Goal: Navigation & Orientation: Find specific page/section

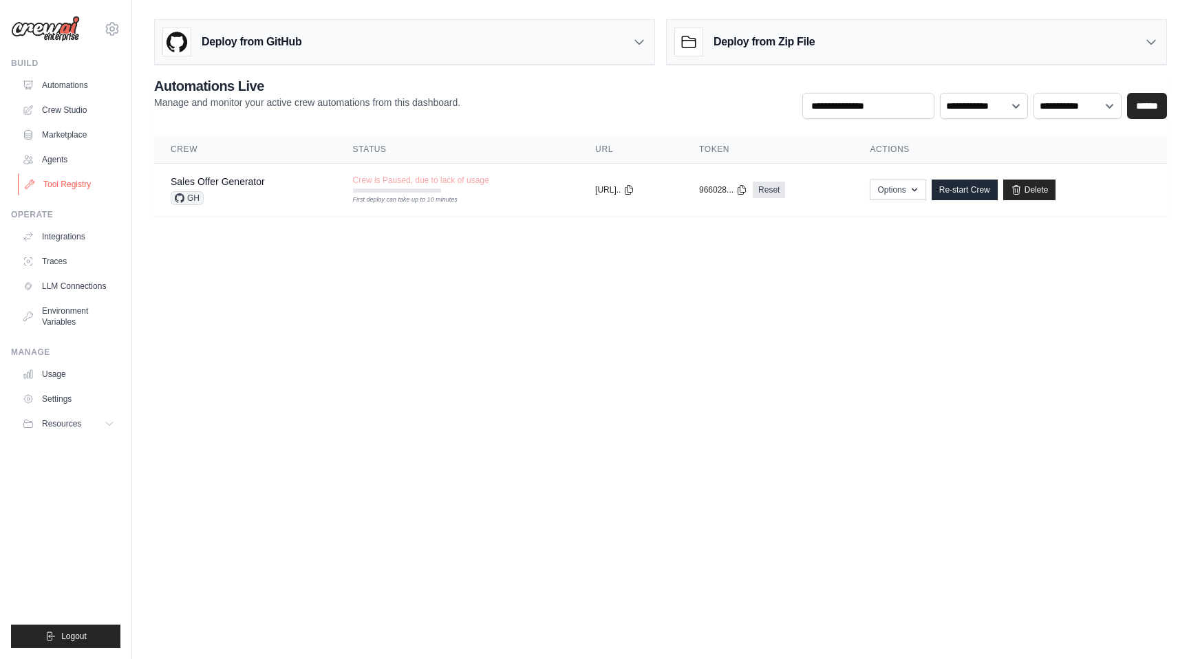
click at [76, 185] on link "Tool Registry" at bounding box center [70, 184] width 104 height 22
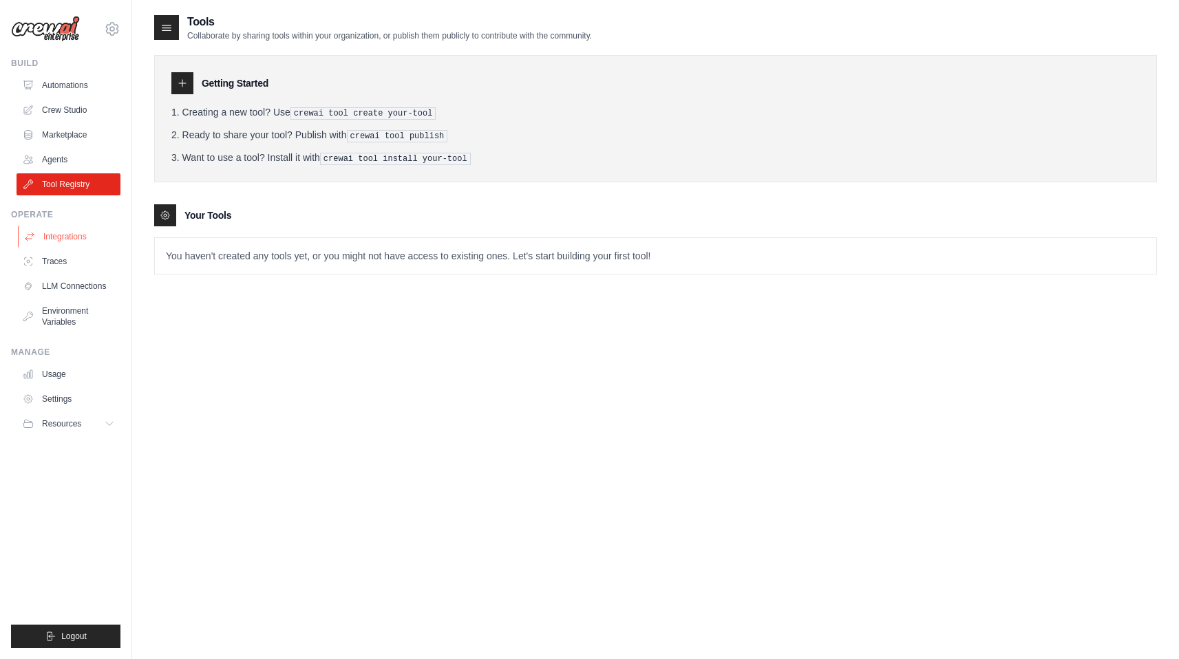
click at [66, 237] on link "Integrations" at bounding box center [70, 237] width 104 height 22
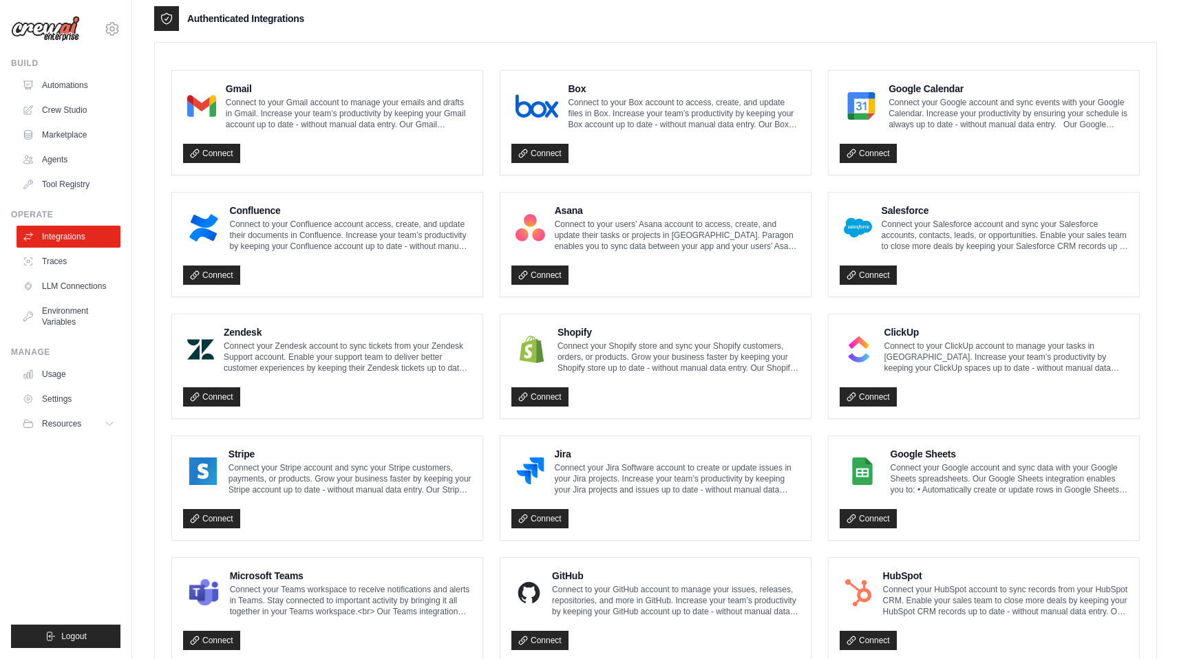
scroll to position [632, 0]
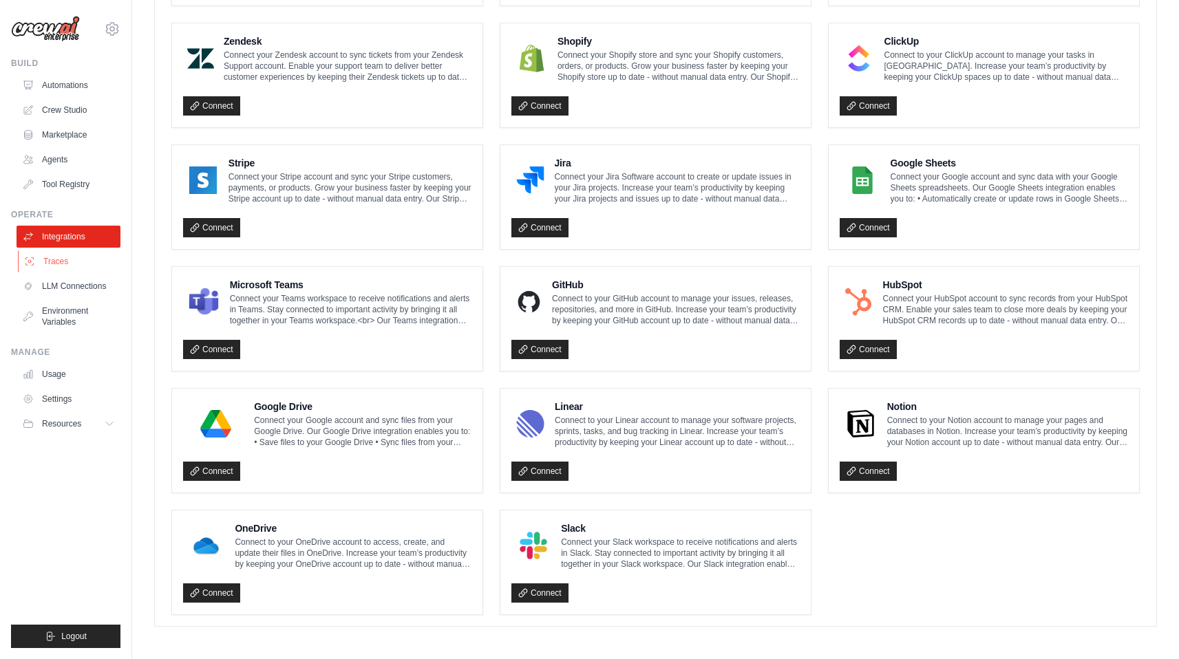
click at [45, 262] on link "Traces" at bounding box center [70, 262] width 104 height 22
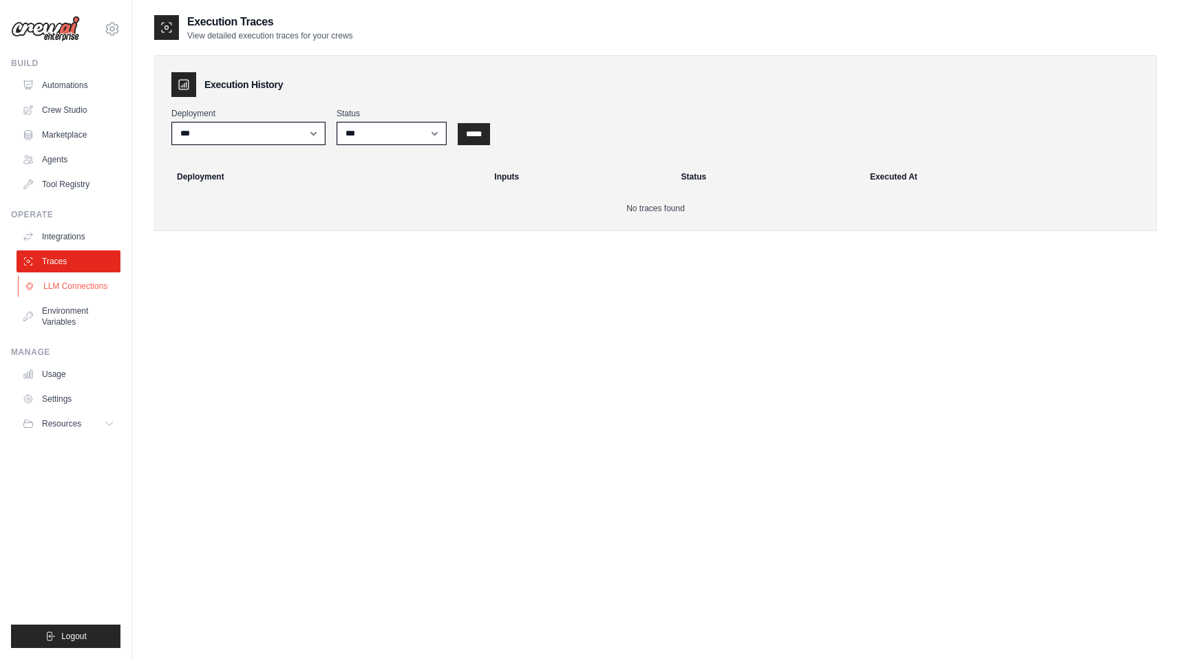
click at [58, 295] on link "LLM Connections" at bounding box center [70, 286] width 104 height 22
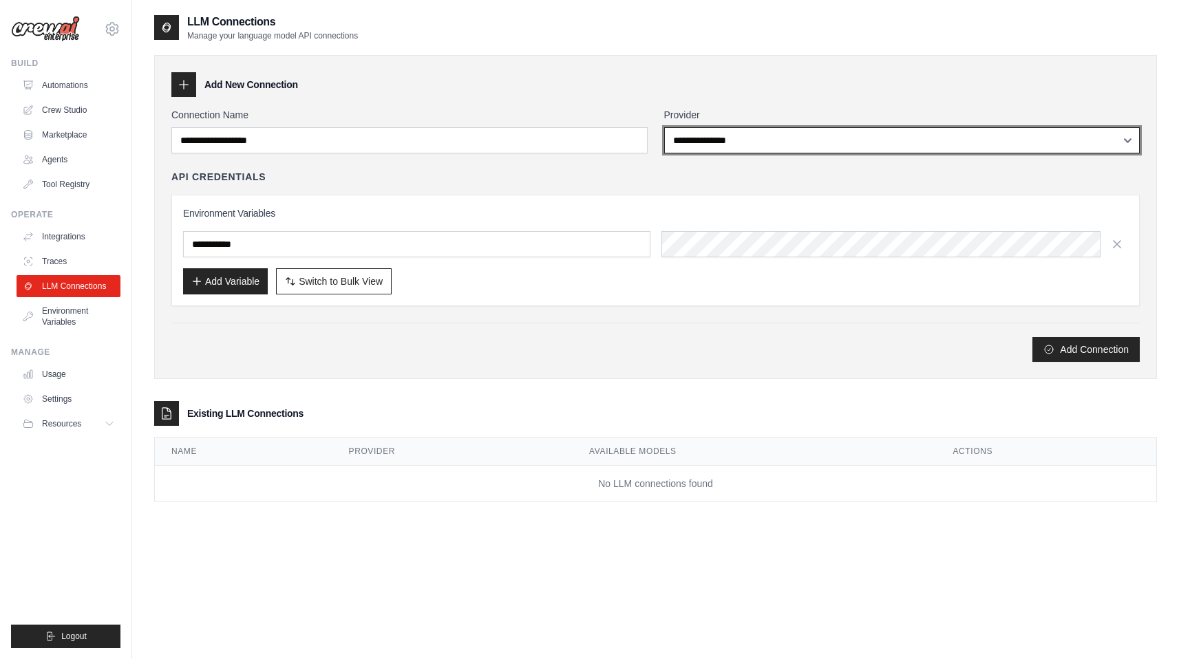
click at [721, 140] on select "**********" at bounding box center [902, 140] width 476 height 26
